Goal: Task Accomplishment & Management: Complete application form

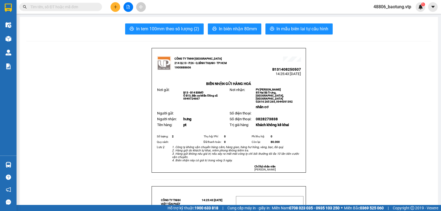
click at [115, 10] on button at bounding box center [116, 7] width 10 height 10
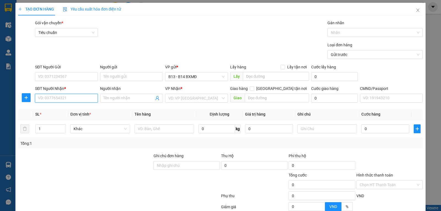
click at [56, 95] on input "SĐT Người Nhận *" at bounding box center [66, 98] width 63 height 9
click at [67, 109] on div "0905900234 - LÂM" at bounding box center [66, 110] width 56 height 6
type input "0905900234"
type input "LÂM"
type input "0905900234"
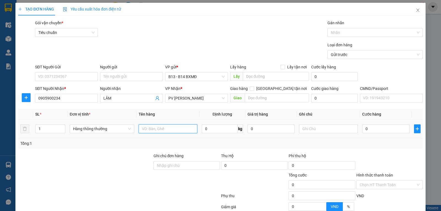
click at [166, 129] on input "text" at bounding box center [168, 128] width 59 height 9
type input "máy"
type input "t"
type input "7"
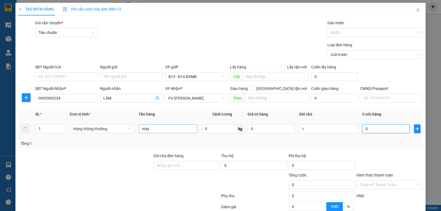
type input "7"
type input "70"
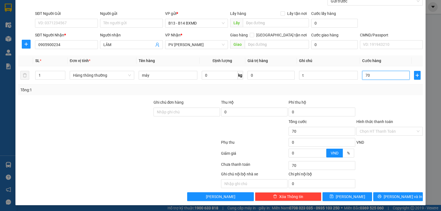
scroll to position [55, 0]
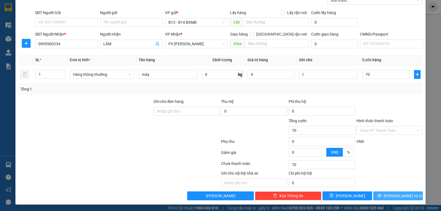
type input "70.000"
click at [381, 194] on icon "printer" at bounding box center [380, 195] width 4 height 4
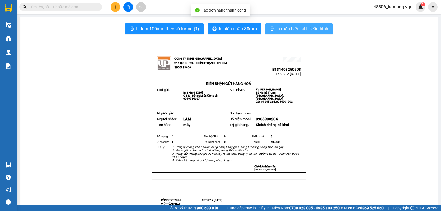
click at [309, 28] on span "In mẫu biên lai tự cấu hình" at bounding box center [302, 28] width 52 height 7
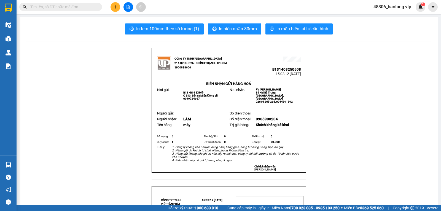
click at [113, 6] on button at bounding box center [116, 7] width 10 height 10
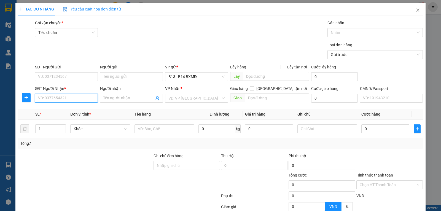
click at [48, 98] on input "SĐT Người Nhận *" at bounding box center [66, 98] width 63 height 9
click at [48, 111] on div "0812485485 - linh đoàn" at bounding box center [66, 110] width 56 height 6
type input "0812485485"
type input "linh đoàn"
type input "0812485485"
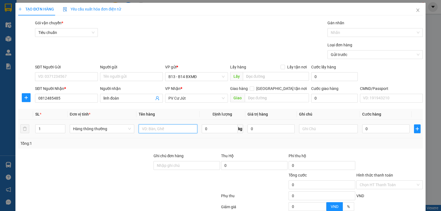
click at [153, 129] on input "text" at bounding box center [168, 128] width 59 height 9
type input "tc"
click at [307, 131] on input "text" at bounding box center [328, 128] width 59 height 9
type input "k"
type input "5"
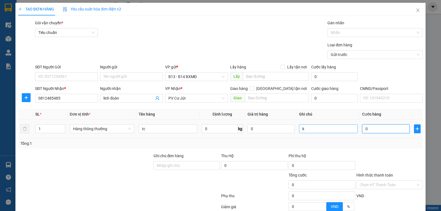
type input "5"
type input "50"
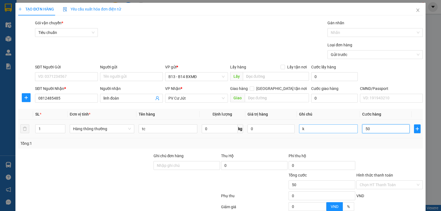
type input "500"
type input "5.000"
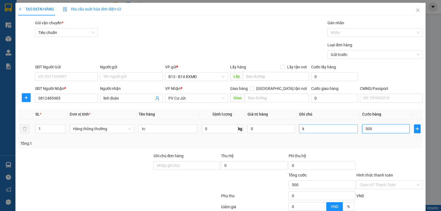
type input "5.000"
type input "50.000"
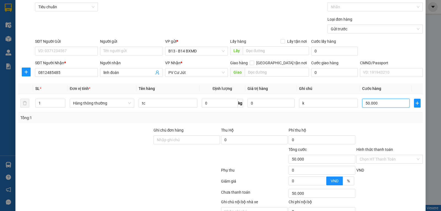
scroll to position [55, 0]
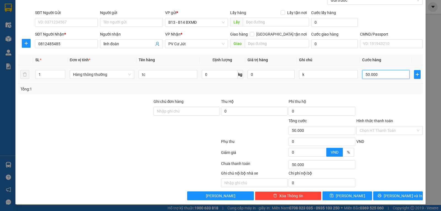
click at [363, 74] on input "50.000" at bounding box center [385, 74] width 47 height 9
type input "0.000"
type input "0"
type input "40.000"
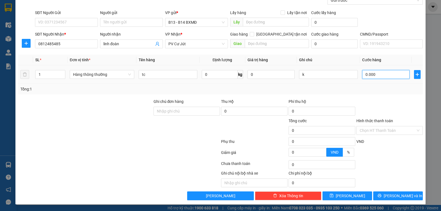
type input "40.000"
click at [386, 192] on button "[PERSON_NAME] và In" at bounding box center [398, 195] width 50 height 9
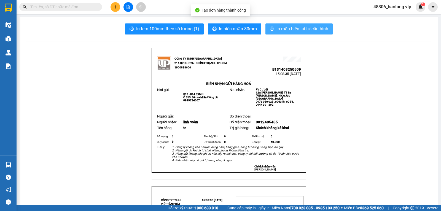
click at [305, 32] on span "In mẫu biên lai tự cấu hình" at bounding box center [302, 28] width 52 height 7
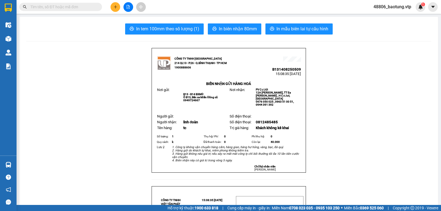
click at [117, 6] on icon "plus" at bounding box center [116, 7] width 4 height 4
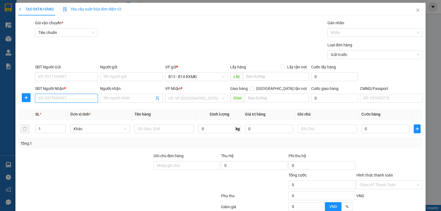
click at [72, 99] on input "SĐT Người Nhận *" at bounding box center [66, 98] width 63 height 9
click at [61, 79] on input "SĐT Người Gửi" at bounding box center [66, 76] width 63 height 9
click at [268, 99] on input "text" at bounding box center [277, 97] width 64 height 9
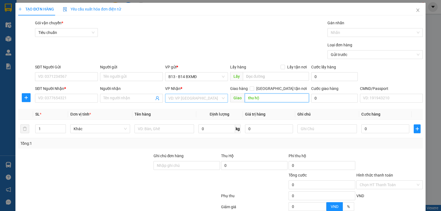
type input "thu hộ"
click at [192, 102] on input "search" at bounding box center [194, 98] width 52 height 8
click at [50, 100] on input "SĐT Người Nhận *" at bounding box center [66, 98] width 63 height 9
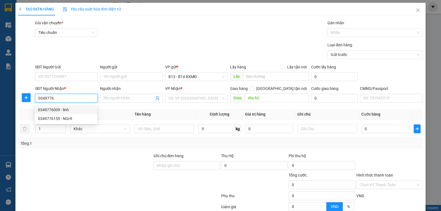
click at [71, 111] on div "0349776009 - linh" at bounding box center [66, 110] width 56 height 6
type input "0349776009"
type input "linh"
type input "[GEOGRAPHIC_DATA]"
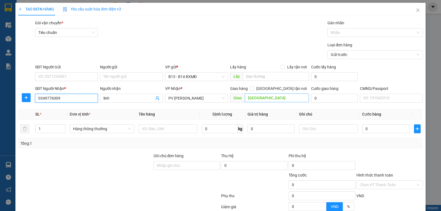
type input "0349776009"
click at [278, 102] on input "[GEOGRAPHIC_DATA]" at bounding box center [277, 97] width 64 height 9
type input "quảng phú [PHONE_NUMBER]"
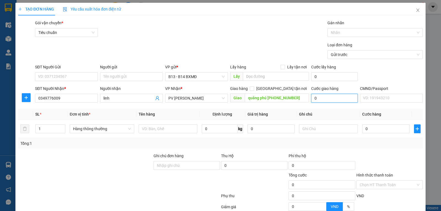
type input "4"
type input "40"
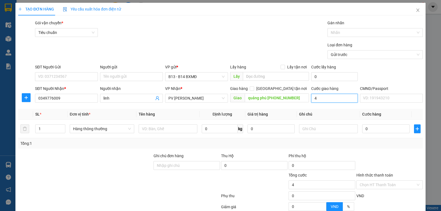
type input "40"
type input "40.000"
click at [365, 127] on input "0" at bounding box center [385, 128] width 47 height 9
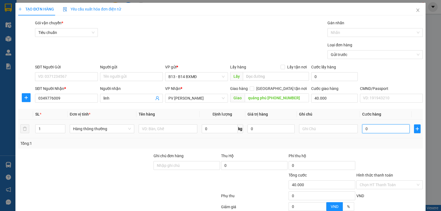
type input "8"
type input "40.008"
type input "80"
type input "40.080"
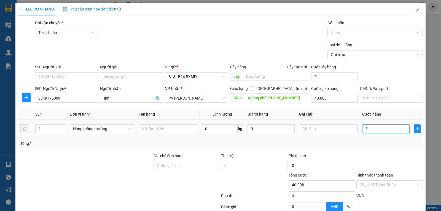
type input "40.080"
type input "80.000"
type input "120.000"
click at [150, 131] on input "text" at bounding box center [168, 128] width 59 height 9
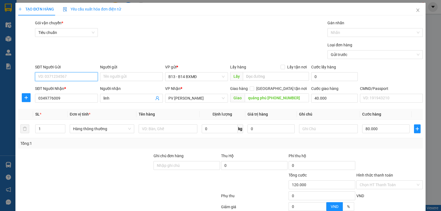
click at [67, 78] on input "SĐT Người Gửi" at bounding box center [66, 76] width 63 height 9
click at [63, 90] on div "0967390799" at bounding box center [66, 88] width 56 height 6
type input "0967390799"
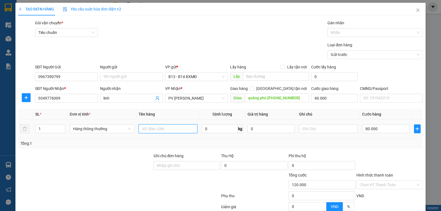
click at [152, 131] on input "text" at bounding box center [168, 128] width 59 height 9
type input "lạnh"
type input "0"
type input "40.000"
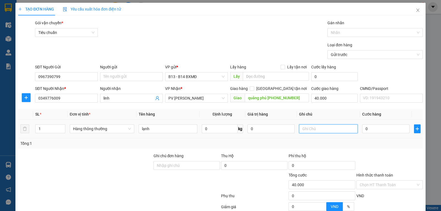
click at [337, 129] on input "text" at bounding box center [328, 128] width 59 height 9
type input "t"
click at [369, 128] on input "0" at bounding box center [385, 128] width 47 height 9
type input "8"
type input "40.008"
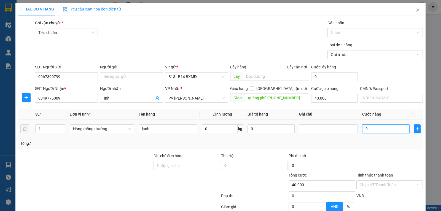
type input "40.008"
type input "80"
type input "40.080"
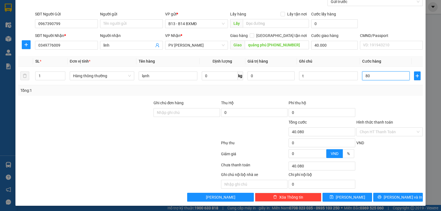
scroll to position [55, 0]
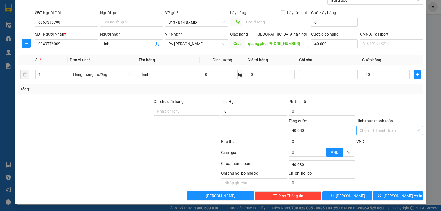
type input "80.000"
type input "120.000"
click at [392, 132] on input "Hình thức thanh toán" at bounding box center [388, 130] width 56 height 8
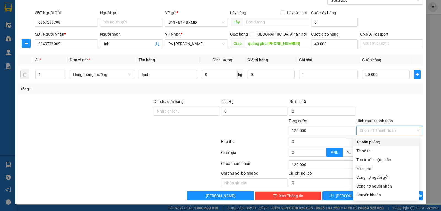
click at [383, 144] on div "Tại văn phòng" at bounding box center [386, 142] width 66 height 9
type input "0"
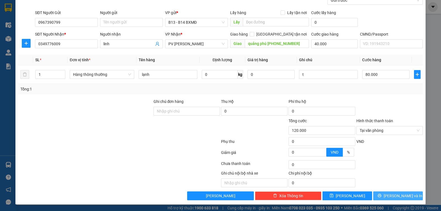
click at [391, 195] on span "[PERSON_NAME] và In" at bounding box center [403, 196] width 39 height 6
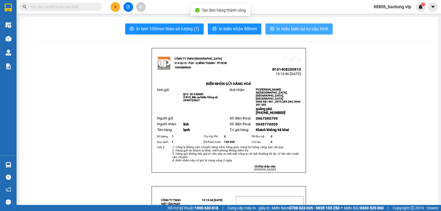
click at [289, 28] on span "In mẫu biên lai tự cấu hình" at bounding box center [302, 28] width 52 height 7
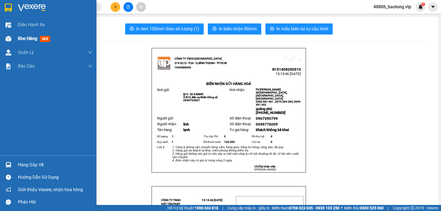
click at [21, 38] on span "Kho hàng" at bounding box center [27, 38] width 19 height 5
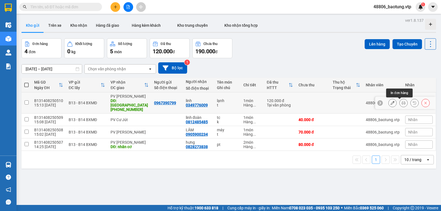
click at [391, 102] on icon at bounding box center [393, 103] width 4 height 4
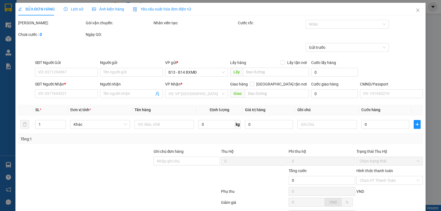
type input "0967390799"
type input "0349776009"
type input "linh"
type input "quảng phú [PHONE_NUMBER]"
type input "40.000"
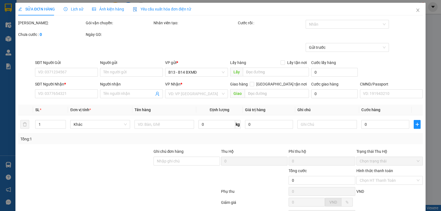
type input "120.000"
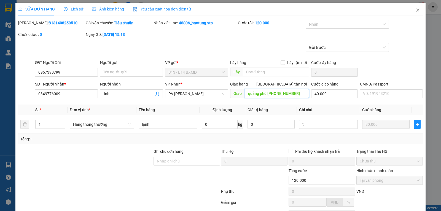
click at [266, 94] on input "quảng phú [PHONE_NUMBER]" at bounding box center [277, 93] width 64 height 9
click at [266, 95] on input "quảng phú [PHONE_NUMBER]" at bounding box center [277, 93] width 64 height 9
click at [266, 92] on input "quảng phú thu hộ 3.887.000" at bounding box center [277, 93] width 64 height 9
click at [298, 92] on input "quảng phú (thu hộ 3.887.000" at bounding box center [277, 93] width 64 height 9
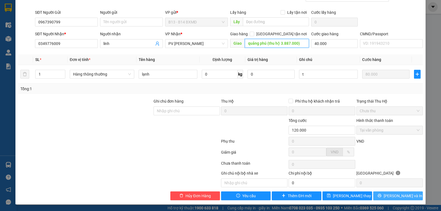
type input "quảng phú (thu hộ 3.887.000)"
click at [381, 196] on icon "printer" at bounding box center [380, 195] width 4 height 4
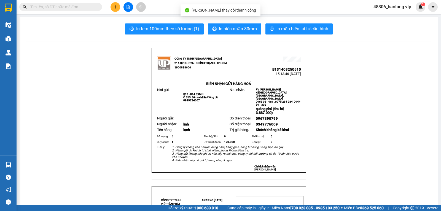
click at [303, 32] on span "In mẫu biên lai tự cấu hình" at bounding box center [302, 28] width 52 height 7
